Goal: Task Accomplishment & Management: Manage account settings

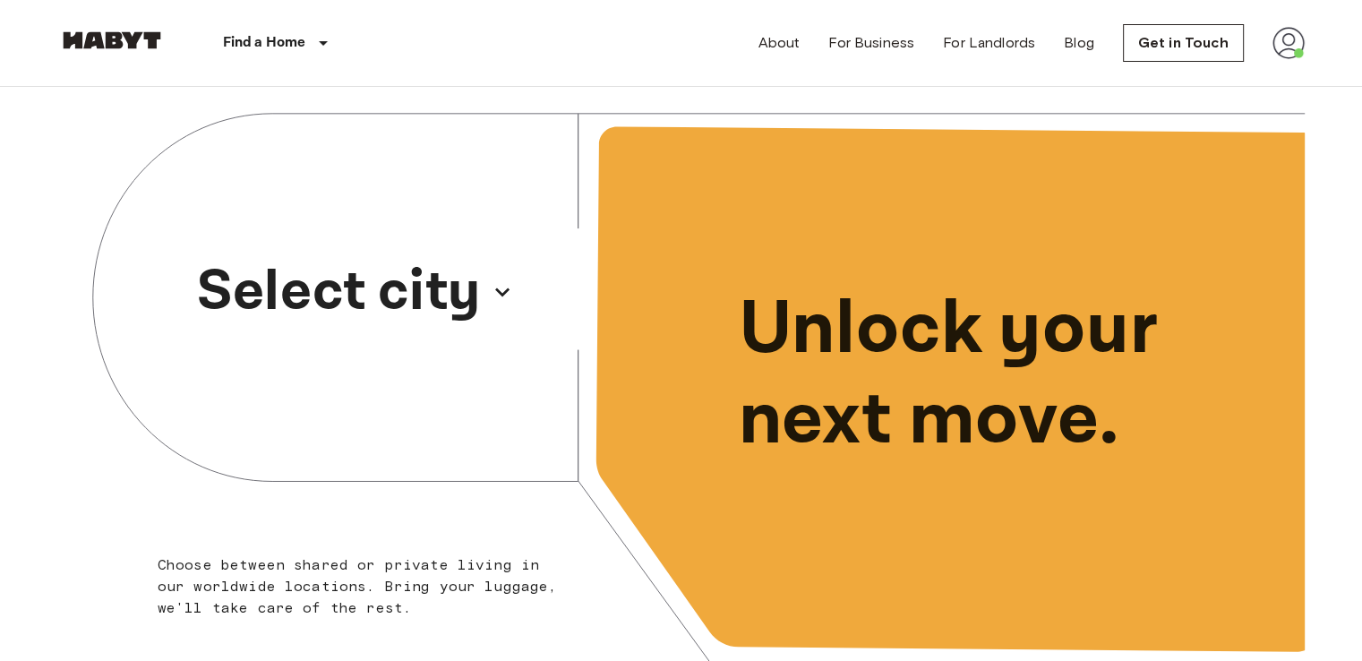
click at [508, 291] on icon "button" at bounding box center [502, 292] width 29 height 29
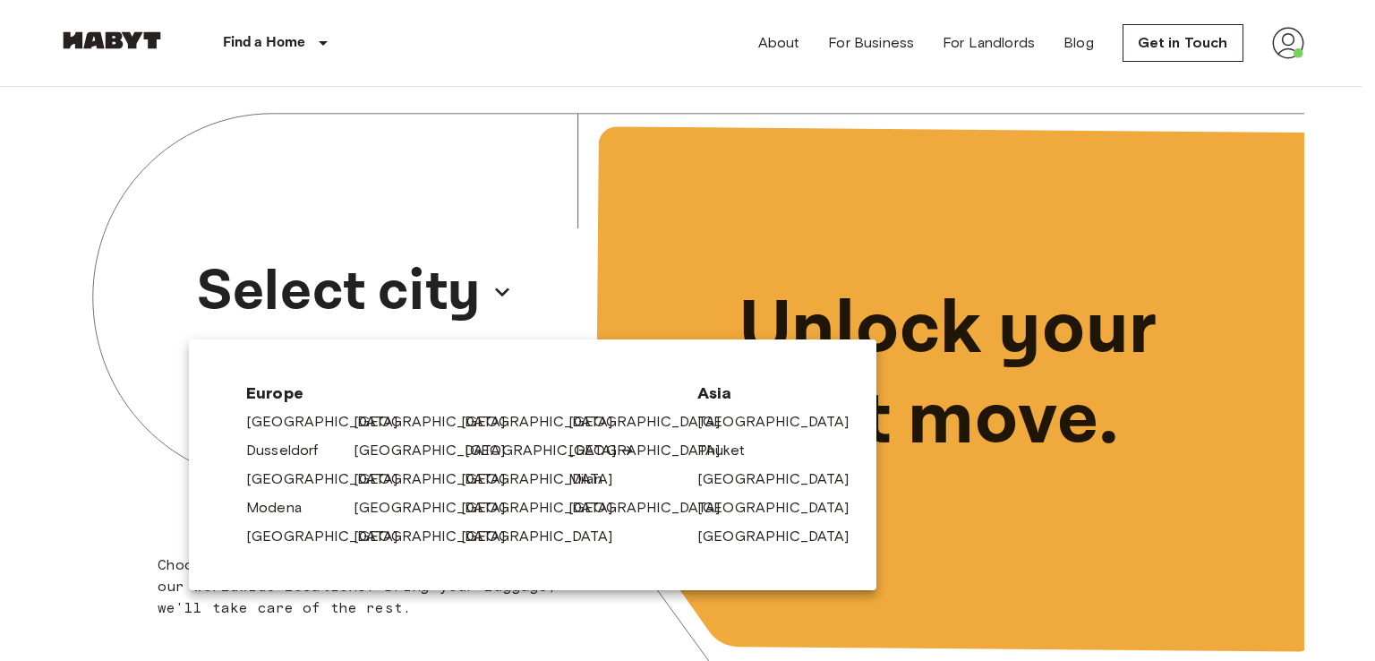
click at [469, 458] on link "[GEOGRAPHIC_DATA]" at bounding box center [550, 450] width 170 height 21
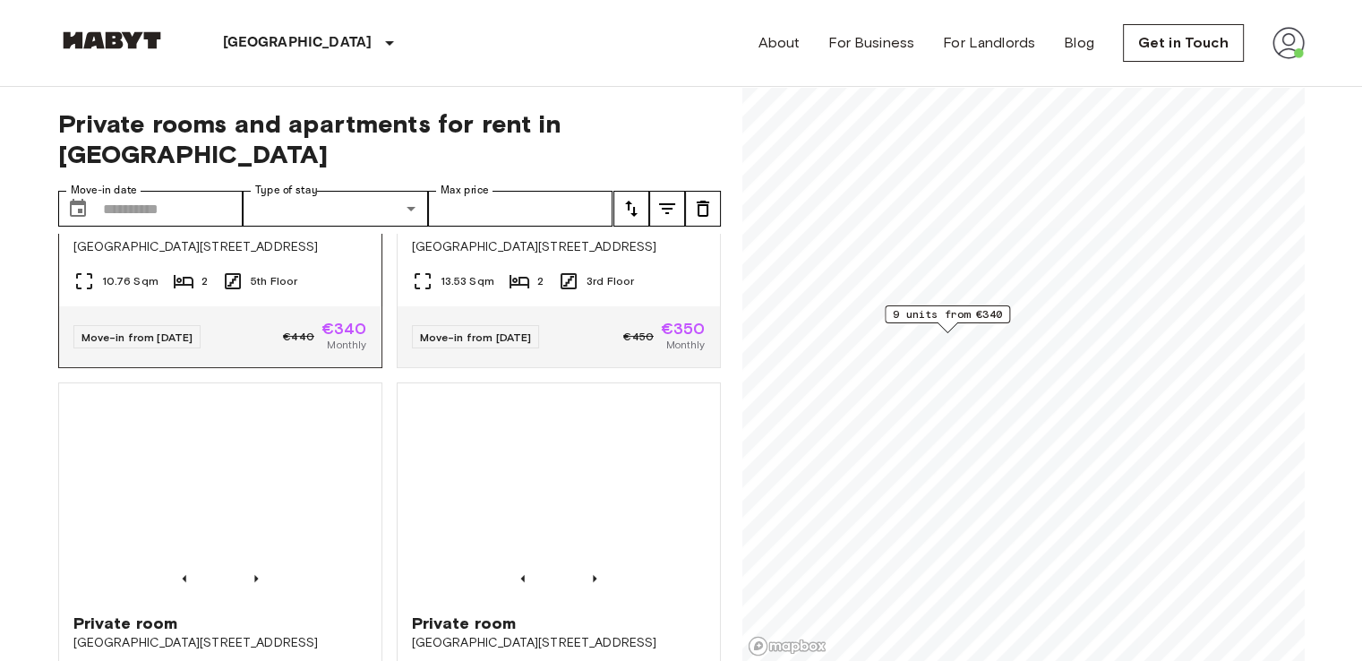
scroll to position [265, 0]
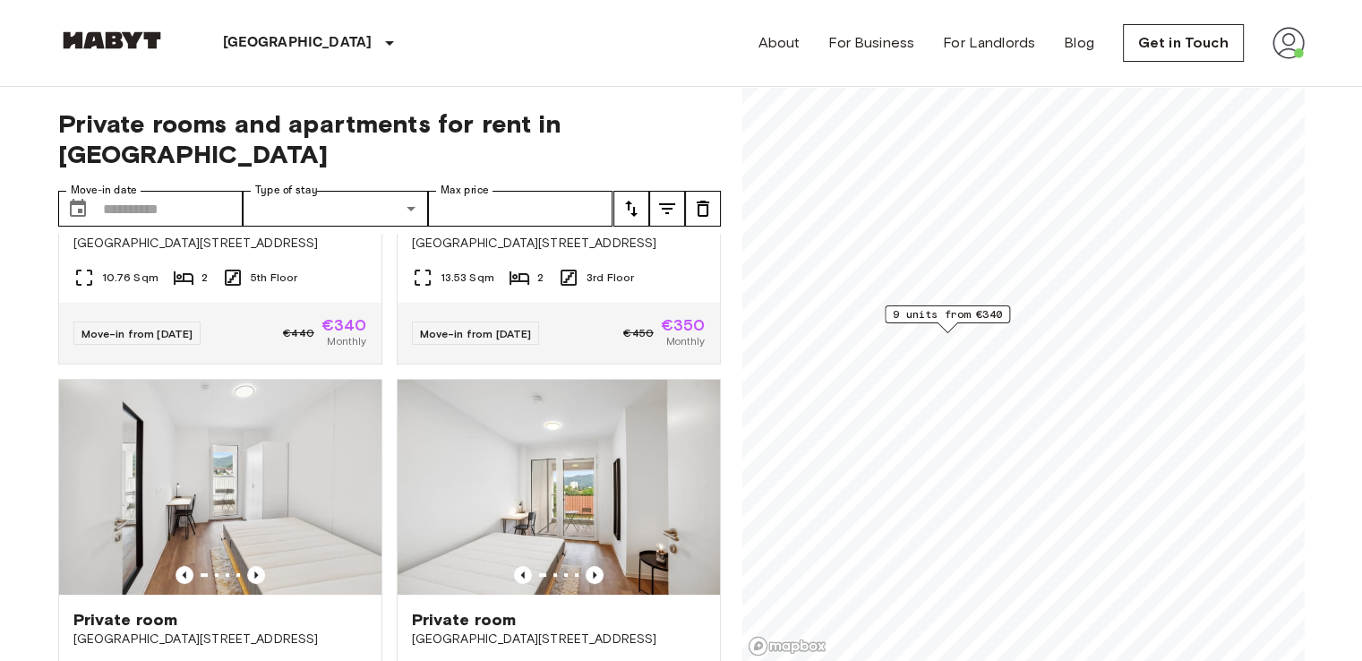
click at [1292, 51] on img at bounding box center [1288, 43] width 32 height 32
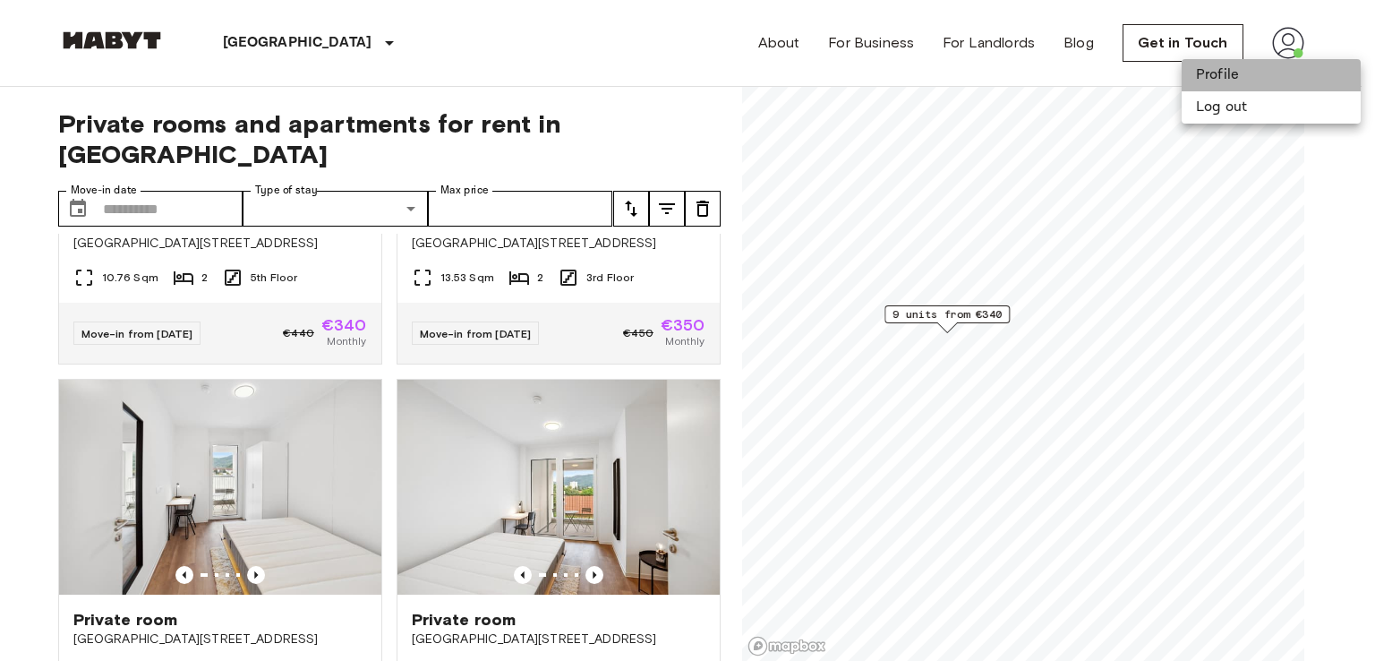
click at [1212, 73] on li "Profile" at bounding box center [1271, 75] width 179 height 32
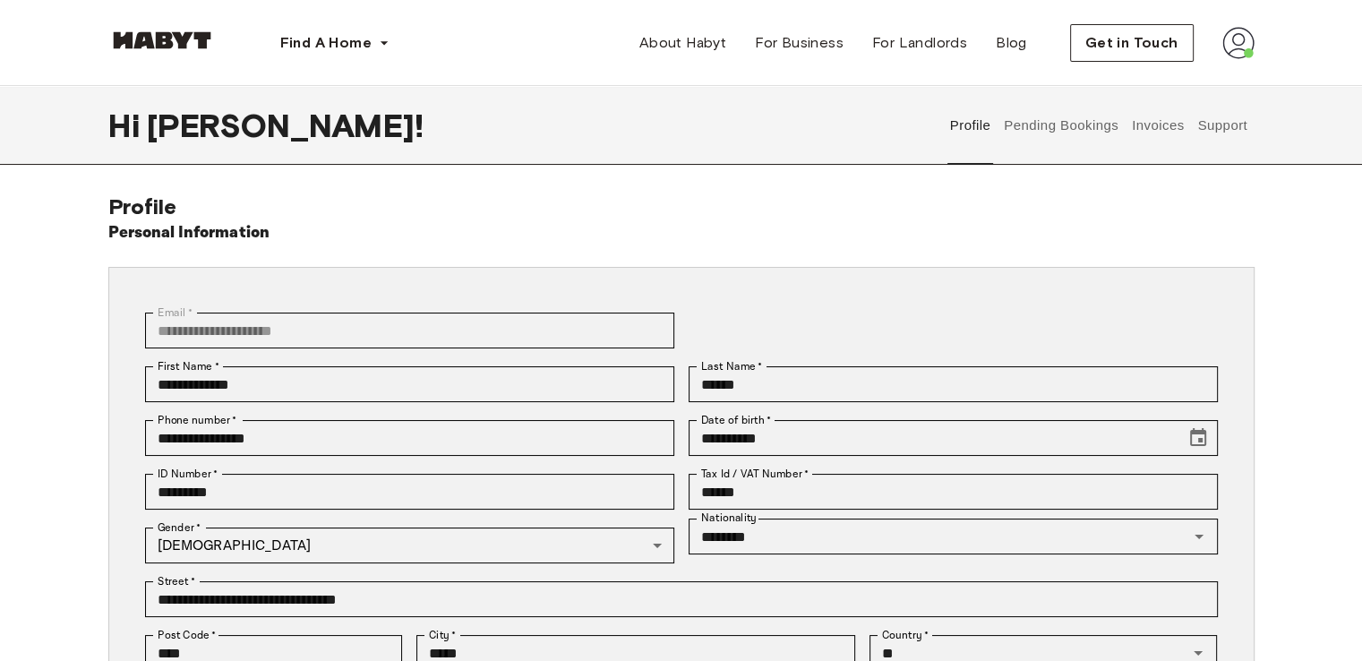
click at [1029, 120] on button "Pending Bookings" at bounding box center [1061, 125] width 119 height 79
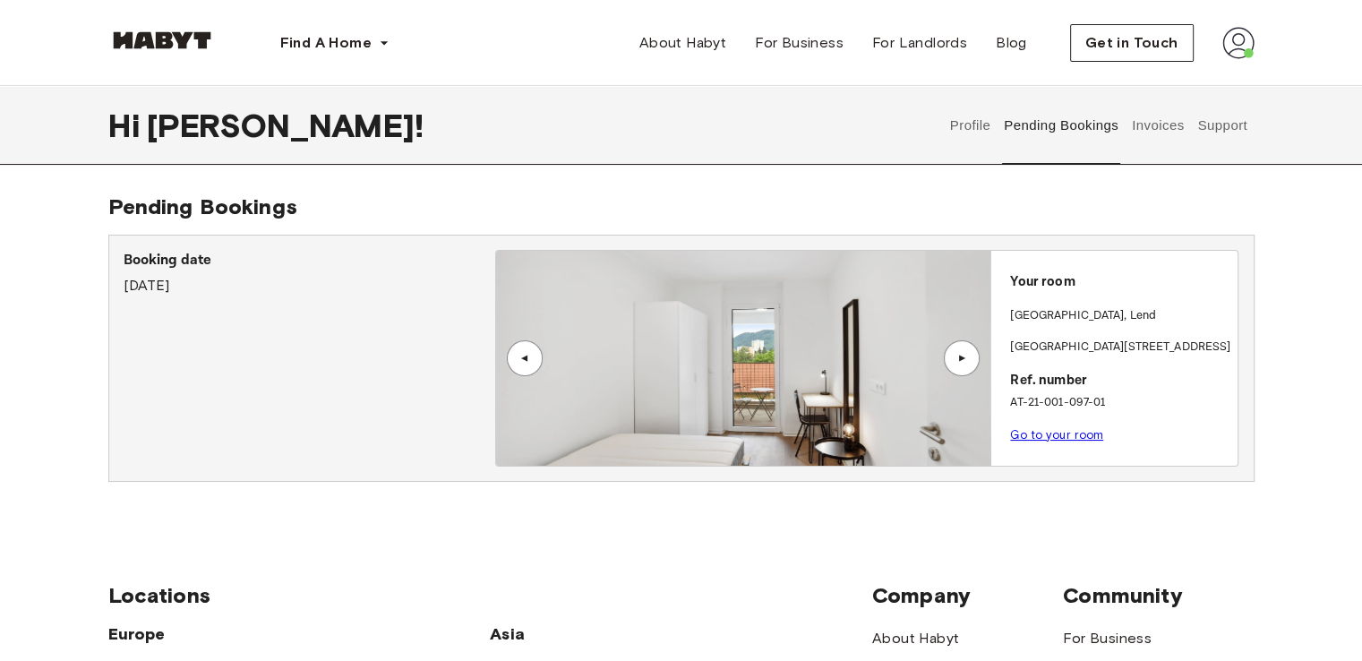
click at [1145, 128] on button "Invoices" at bounding box center [1157, 125] width 56 height 79
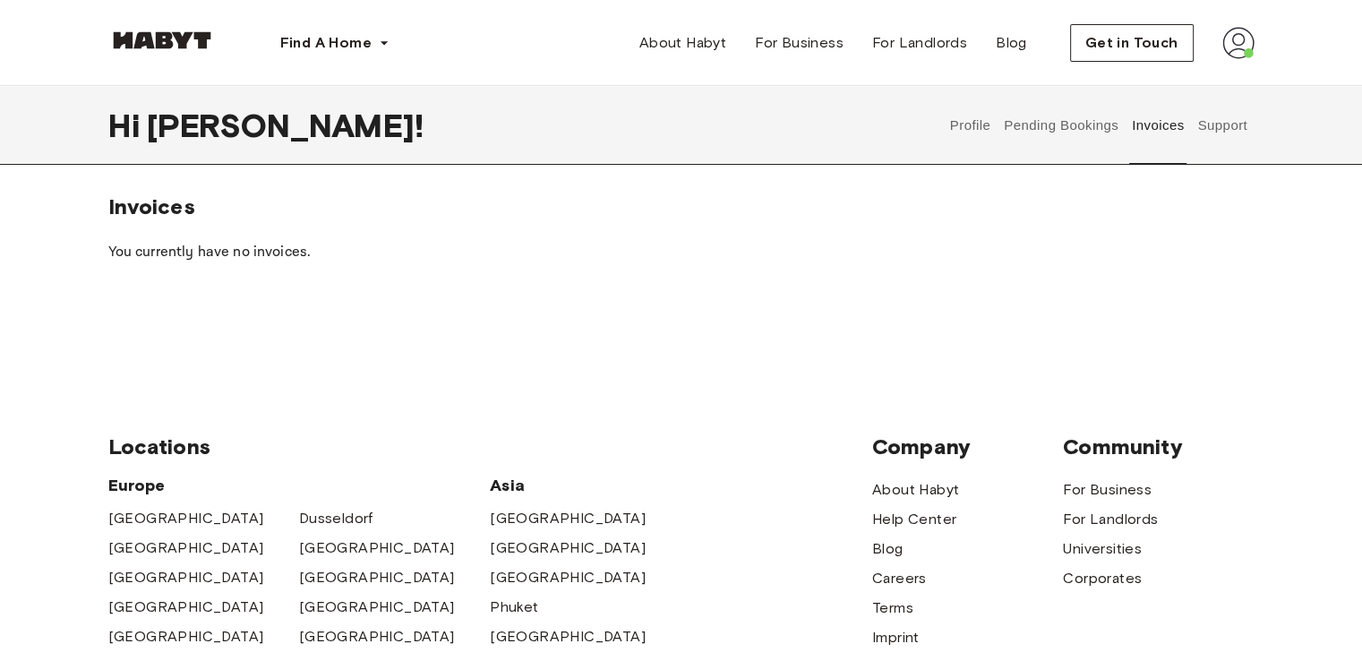
click at [1078, 120] on button "Pending Bookings" at bounding box center [1061, 125] width 119 height 79
